Goal: Task Accomplishment & Management: Manage account settings

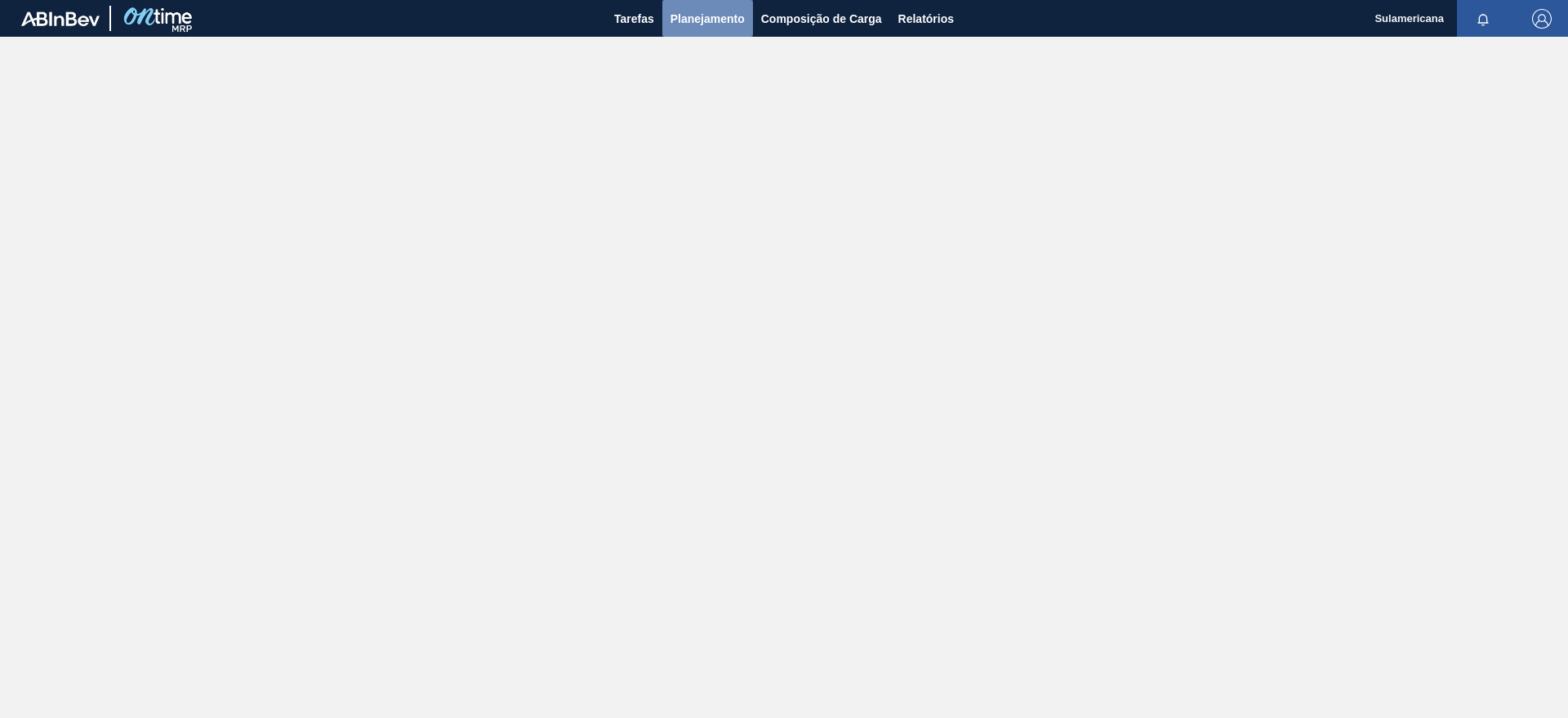
click at [697, 16] on span "Planejamento" at bounding box center [708, 19] width 74 height 19
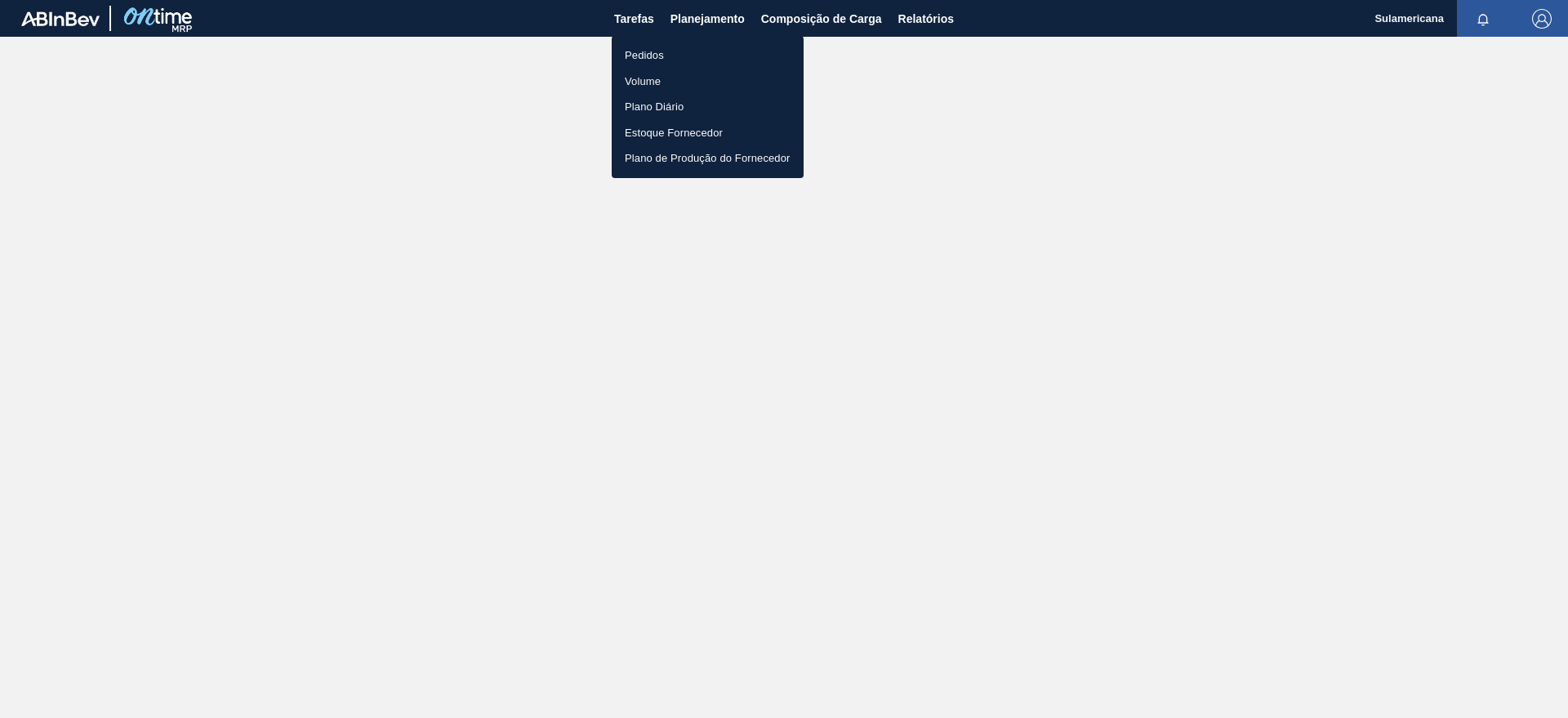
click at [668, 48] on li "Pedidos" at bounding box center [708, 56] width 192 height 27
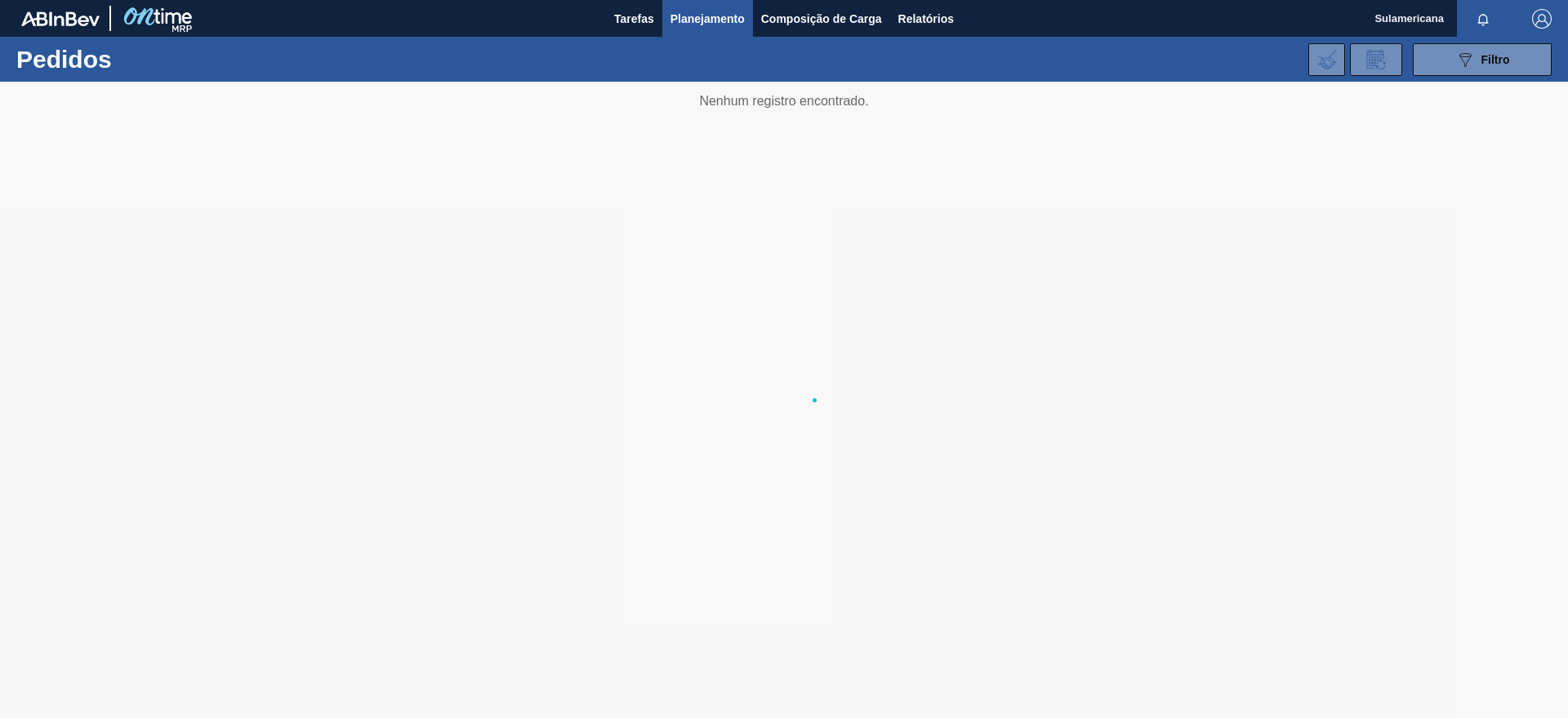
click at [668, 50] on li "Pedidos" at bounding box center [708, 57] width 144 height 15
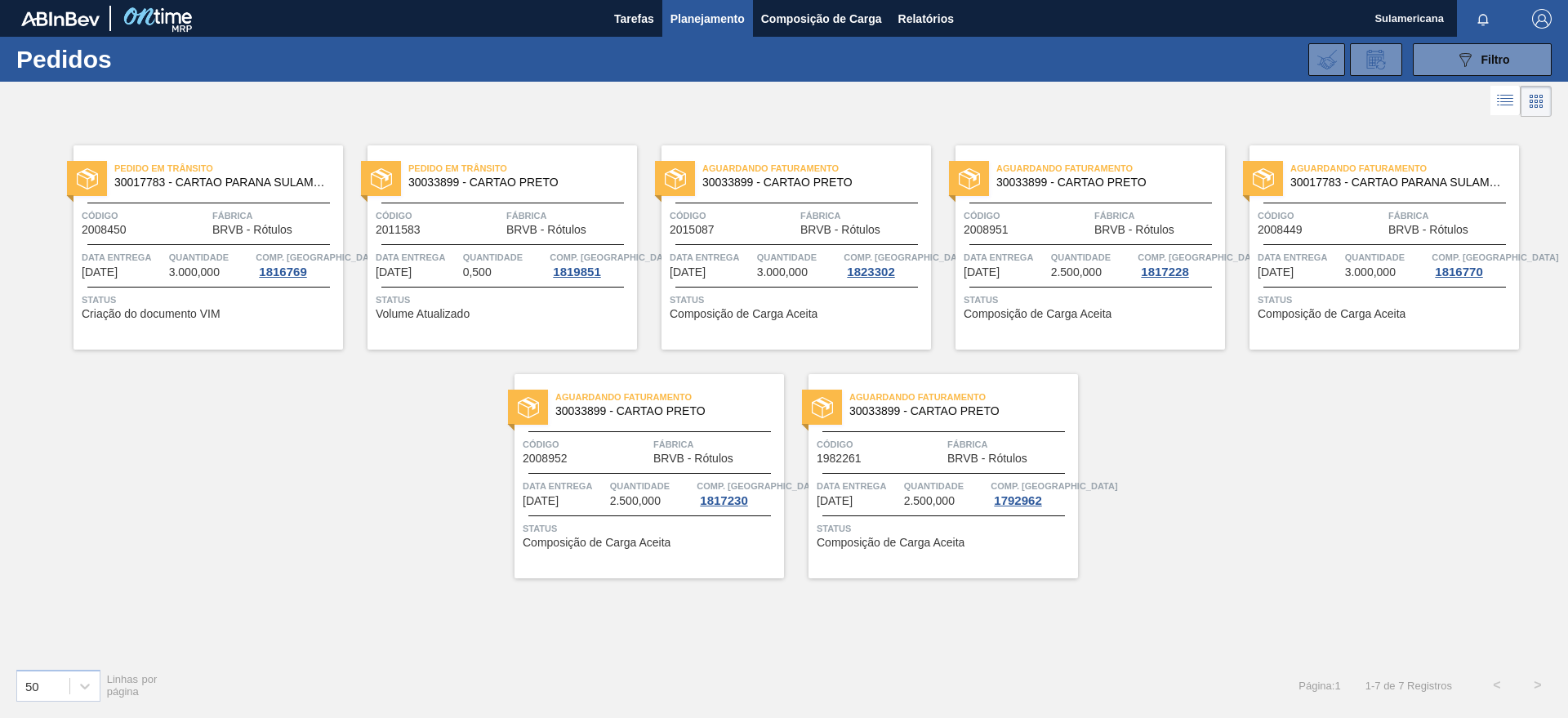
click at [1064, 263] on span "Quantidade" at bounding box center [1093, 257] width 83 height 16
click at [822, 262] on span "Quantidade" at bounding box center [799, 257] width 83 height 16
